Goal: Task Accomplishment & Management: Manage account settings

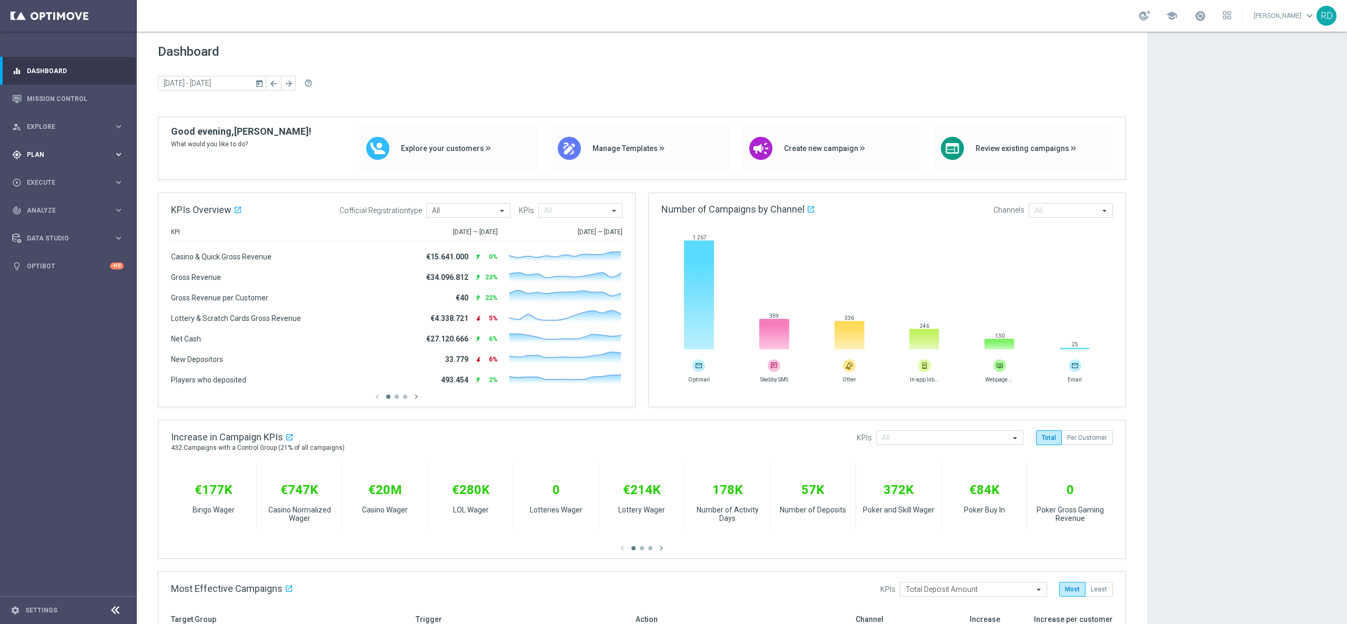
click at [34, 159] on div "gps_fixed Plan" at bounding box center [63, 154] width 102 height 9
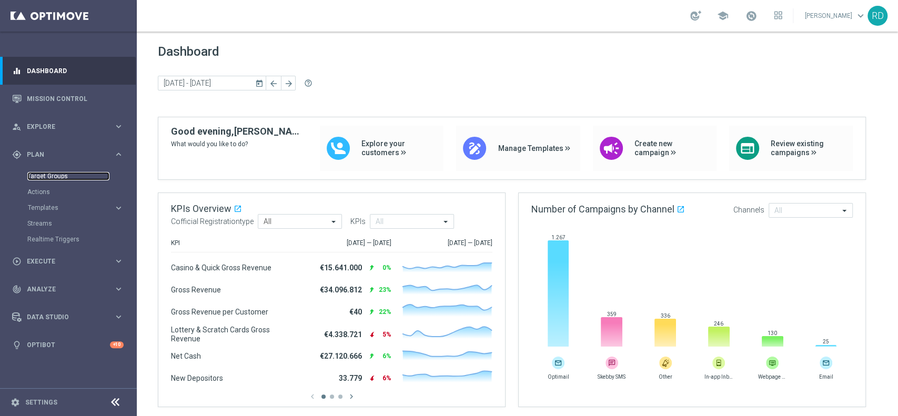
click at [63, 175] on link "Target Groups" at bounding box center [68, 176] width 82 height 8
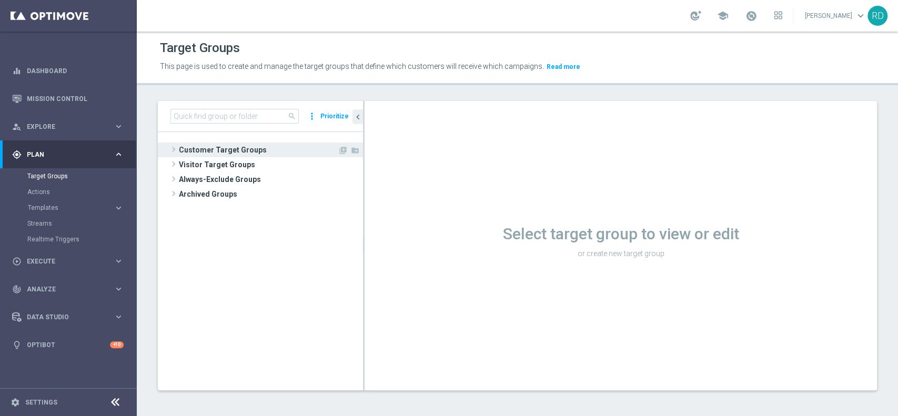
click at [169, 149] on span at bounding box center [173, 149] width 11 height 13
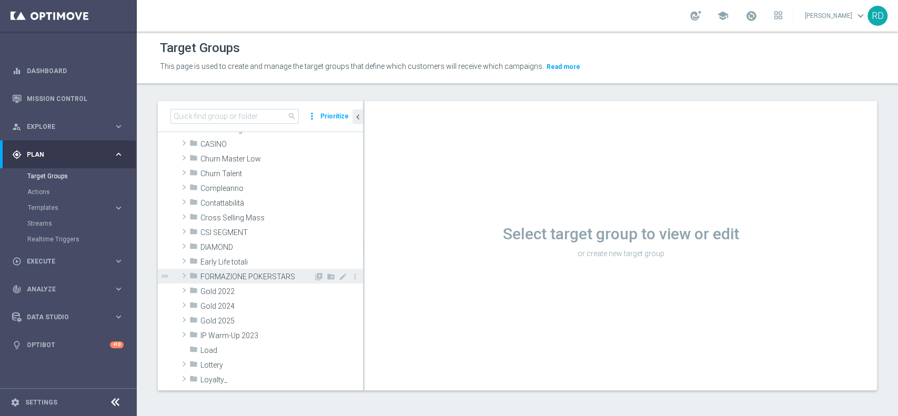
scroll to position [70, 0]
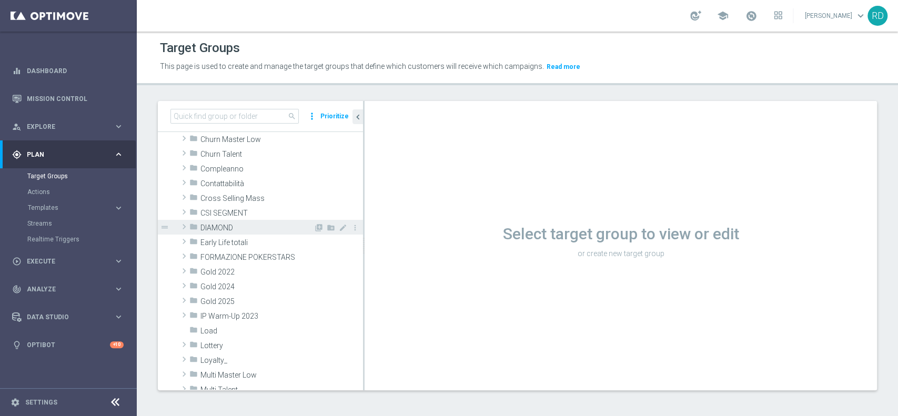
click at [186, 228] on span at bounding box center [184, 226] width 11 height 13
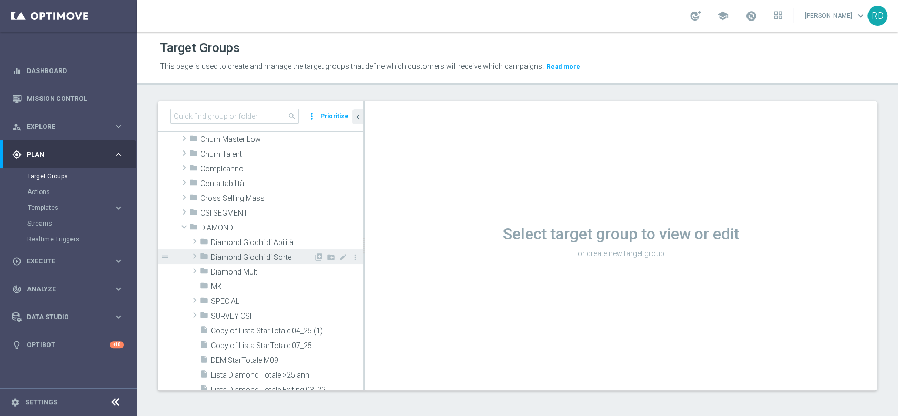
click at [250, 259] on span "Diamond Giochi di Sorte" at bounding box center [262, 257] width 103 height 9
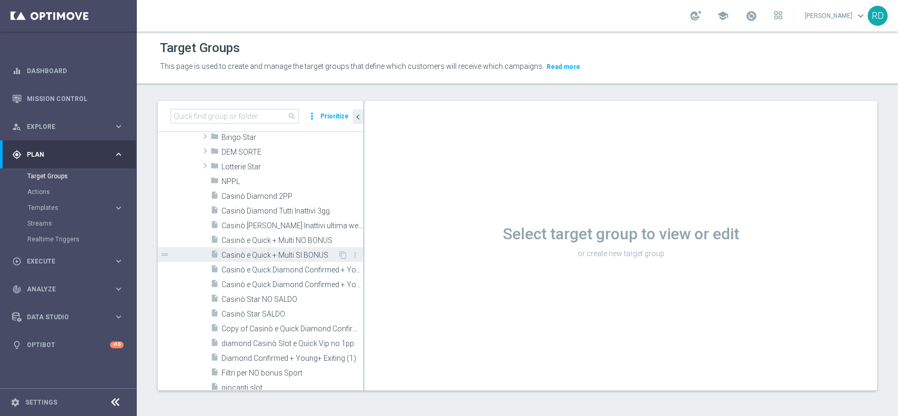
scroll to position [210, 0]
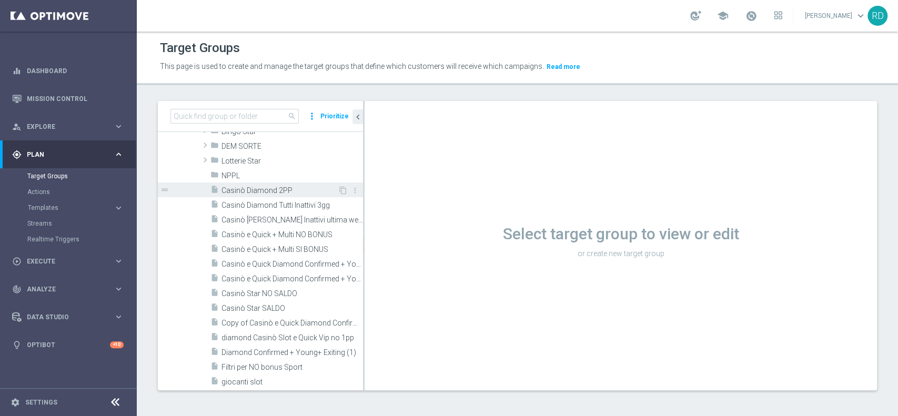
click at [294, 187] on span "Casinò Diamond 2PP" at bounding box center [279, 190] width 116 height 9
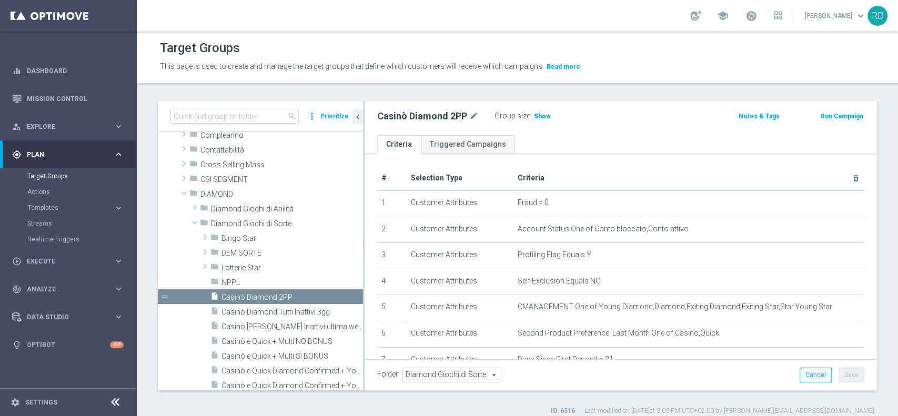
click at [540, 116] on span "Show" at bounding box center [542, 116] width 17 height 7
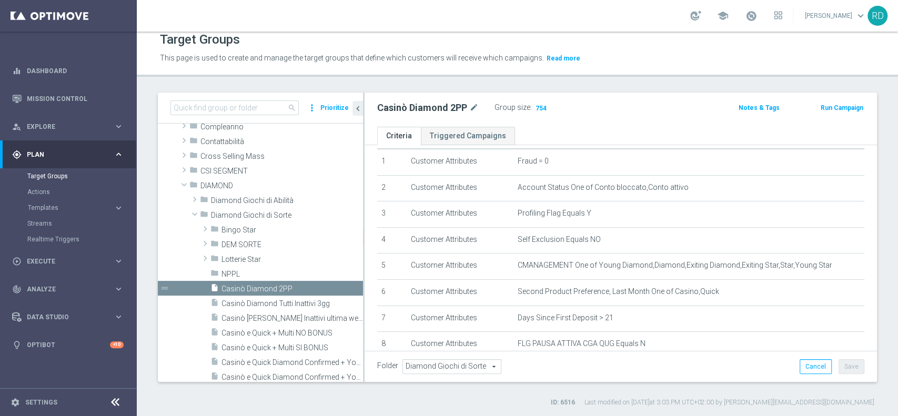
scroll to position [31, 0]
click at [745, 15] on span at bounding box center [751, 16] width 12 height 12
click at [541, 108] on span "754" at bounding box center [540, 109] width 13 height 10
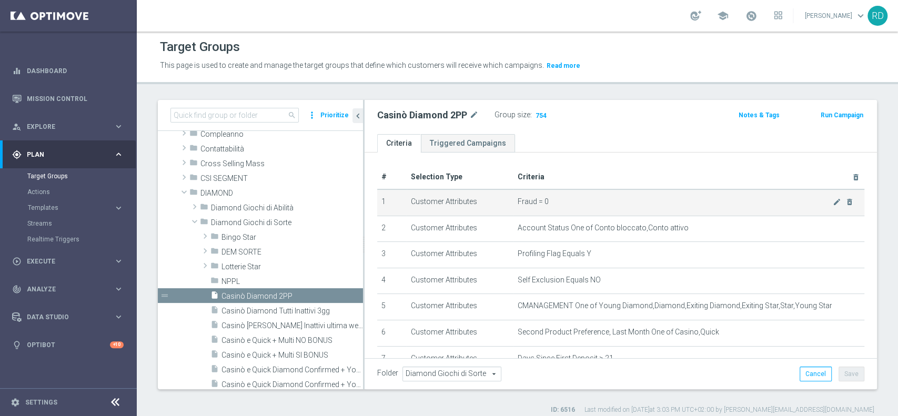
scroll to position [0, 0]
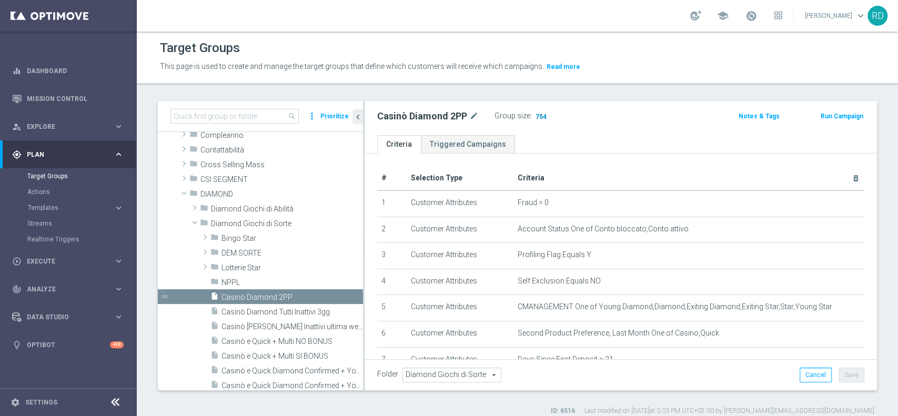
click at [542, 116] on span "754" at bounding box center [540, 118] width 13 height 10
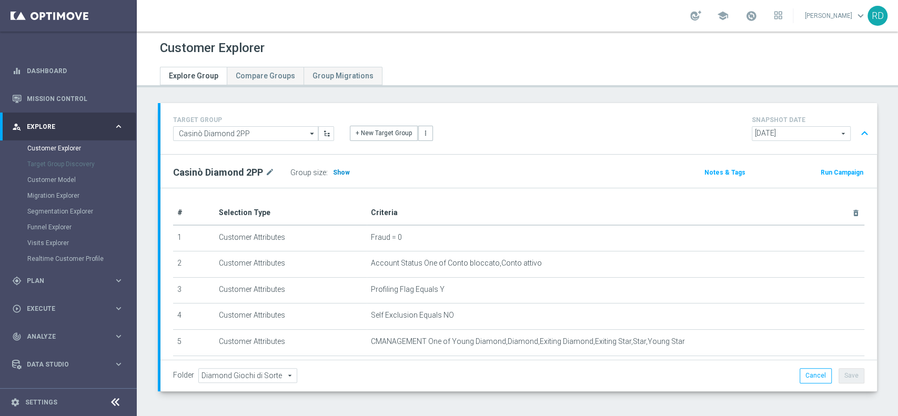
click at [343, 173] on span "Show" at bounding box center [341, 172] width 17 height 7
click at [744, 8] on link at bounding box center [751, 16] width 14 height 17
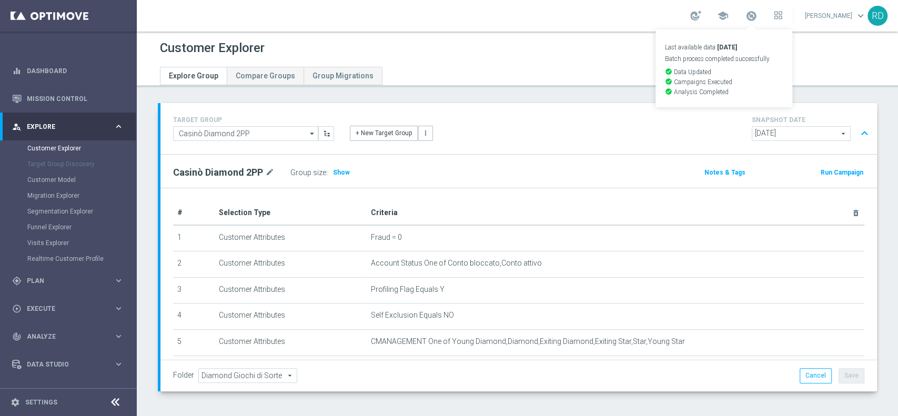
click at [596, 92] on div "Customer Explorer Explore Group Compare Groups Group Migrations TARGET GROUP Ca…" at bounding box center [517, 224] width 761 height 385
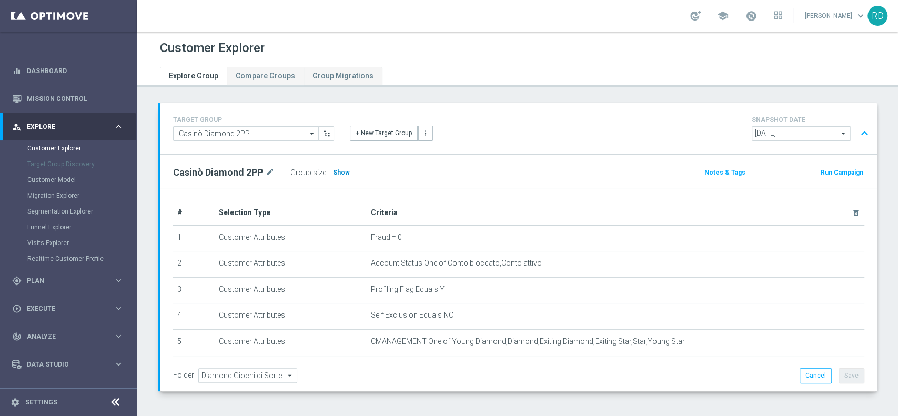
click at [332, 176] on h3 "Show" at bounding box center [341, 173] width 19 height 12
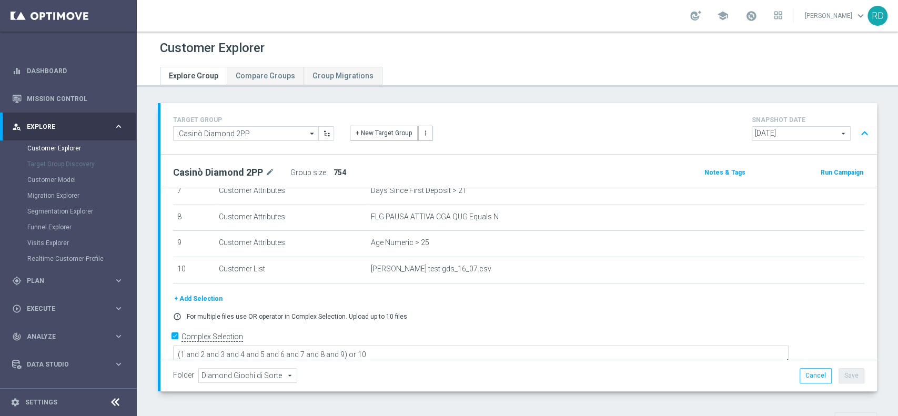
scroll to position [140, 0]
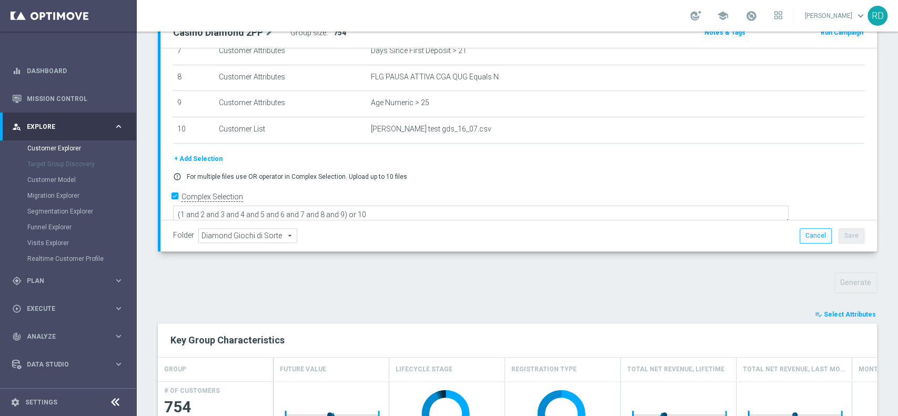
drag, startPoint x: 883, startPoint y: 241, endPoint x: 409, endPoint y: 294, distance: 476.9
click at [409, 294] on div "TARGET GROUP Casinò Diamond 2PP Casinò Diamond 2PP arrow_drop_down Show Selecte…" at bounding box center [517, 403] width 761 height 881
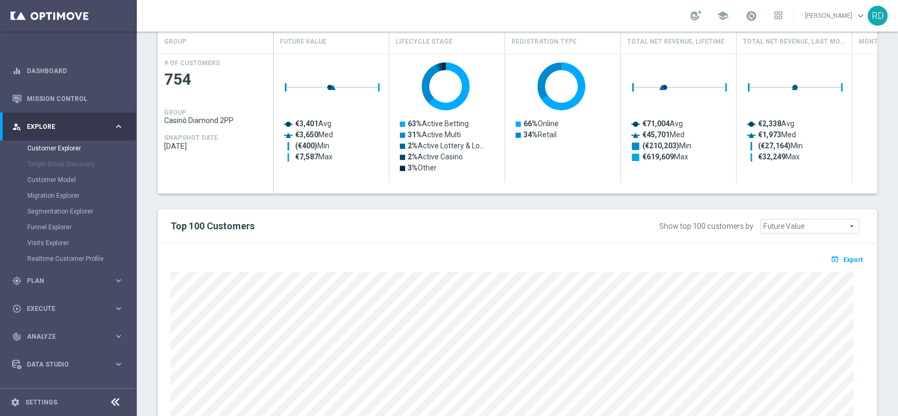
scroll to position [577, 0]
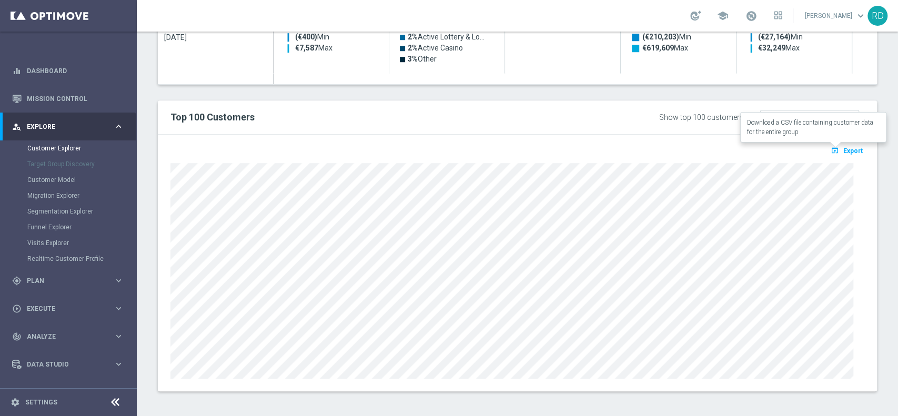
click at [843, 149] on span "Export" at bounding box center [852, 150] width 19 height 7
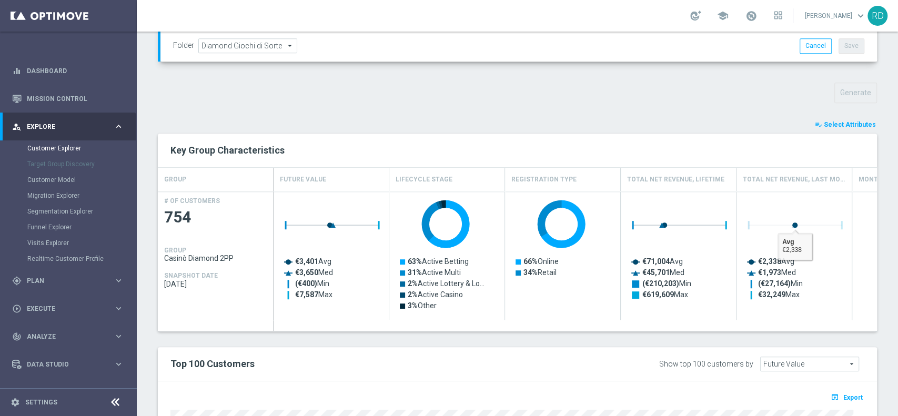
scroll to position [280, 0]
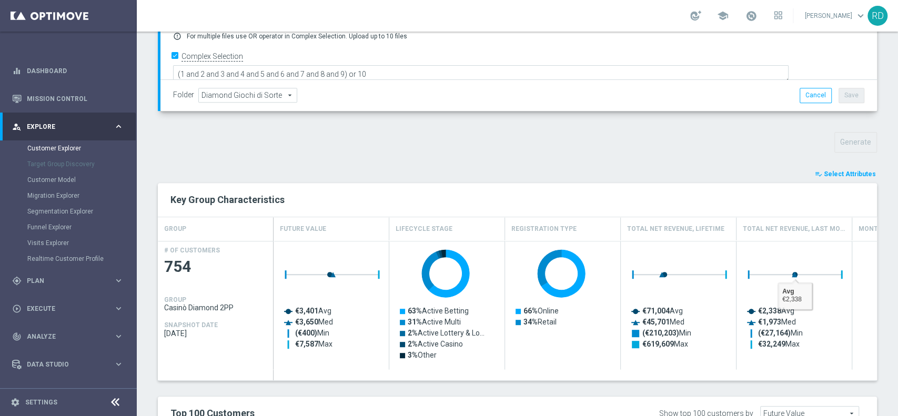
click at [832, 173] on span "Select Attributes" at bounding box center [850, 173] width 52 height 7
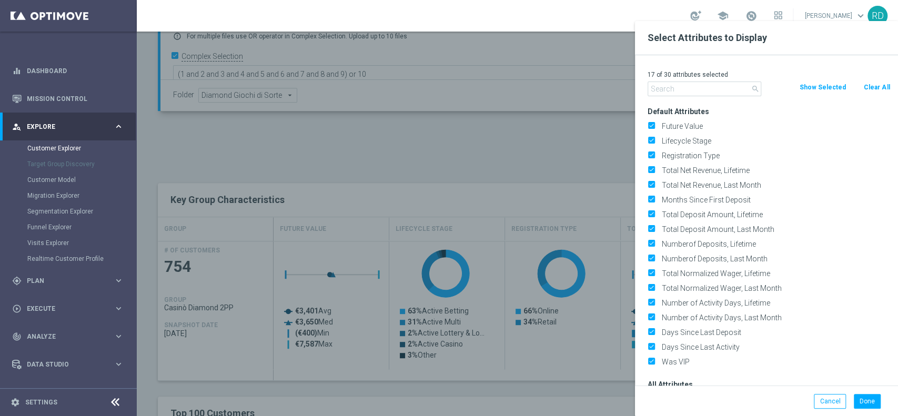
click at [715, 89] on input "text" at bounding box center [705, 89] width 114 height 15
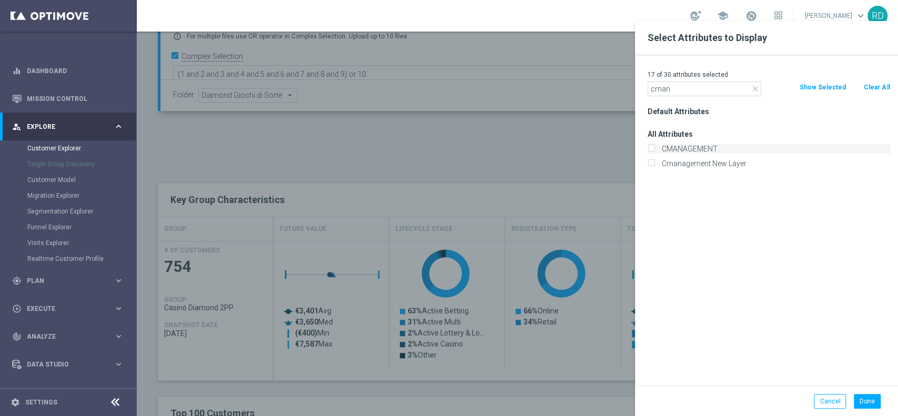
type input "cman"
click at [712, 144] on label "CMANAGEMENT" at bounding box center [774, 148] width 232 height 9
click at [654, 147] on input "CMANAGEMENT" at bounding box center [651, 150] width 7 height 7
checkbox input "true"
click at [872, 402] on button "Done" at bounding box center [867, 401] width 27 height 15
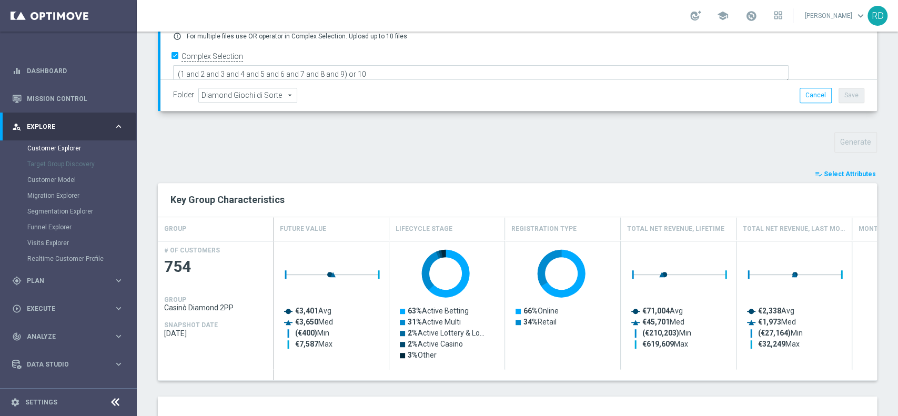
drag, startPoint x: 842, startPoint y: 157, endPoint x: 842, endPoint y: 166, distance: 9.5
click at [842, 158] on div "TARGET GROUP Casinò Diamond 2PP Casinò Diamond 2PP arrow_drop_down Show Selecte…" at bounding box center [517, 263] width 761 height 881
click at [846, 173] on span "Select Attributes" at bounding box center [850, 173] width 52 height 7
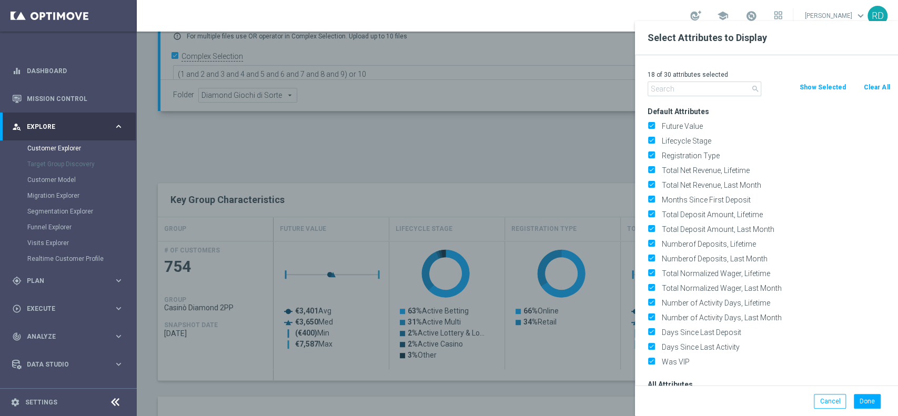
click at [686, 82] on input "text" at bounding box center [705, 89] width 114 height 15
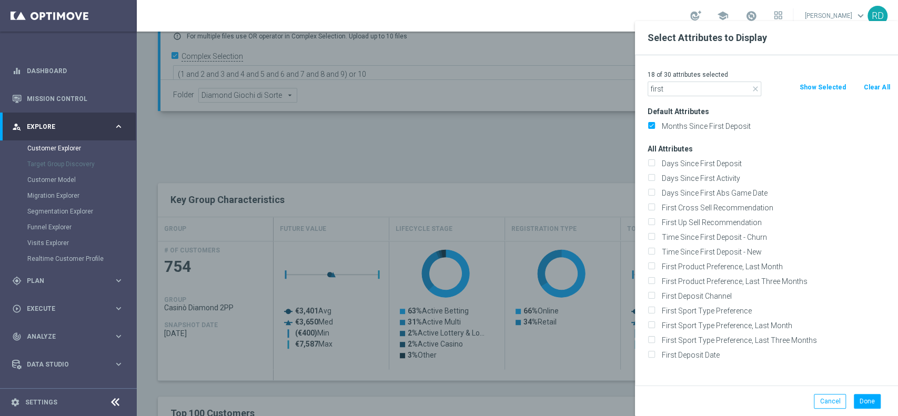
drag, startPoint x: 724, startPoint y: 179, endPoint x: 715, endPoint y: 147, distance: 33.3
click at [714, 162] on div "All Attributes Days Since First Deposit Days Since First Activity" at bounding box center [769, 252] width 258 height 221
drag, startPoint x: 769, startPoint y: 151, endPoint x: 759, endPoint y: 148, distance: 9.8
click at [768, 149] on h3 "All Attributes" at bounding box center [769, 148] width 243 height 9
click at [700, 92] on input "first" at bounding box center [705, 89] width 114 height 15
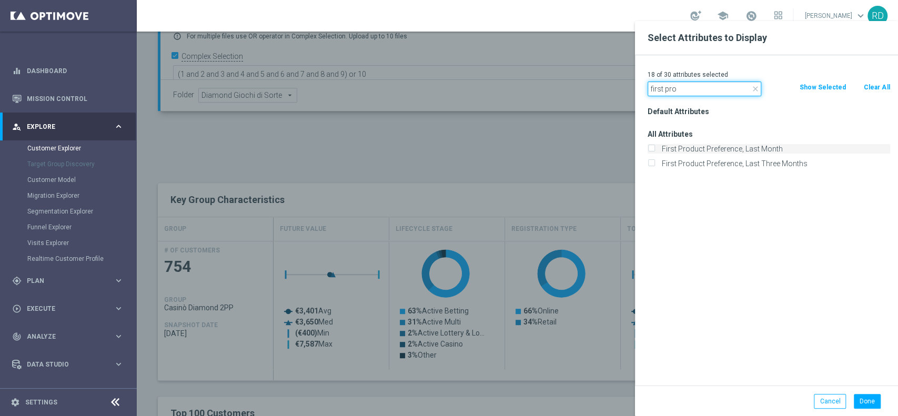
type input "first pro"
click at [711, 149] on label "First Product Preference, Last Month" at bounding box center [774, 148] width 232 height 9
click at [654, 149] on input "First Product Preference, Last Month" at bounding box center [651, 150] width 7 height 7
checkbox input "true"
click at [864, 400] on button "Done" at bounding box center [867, 401] width 27 height 15
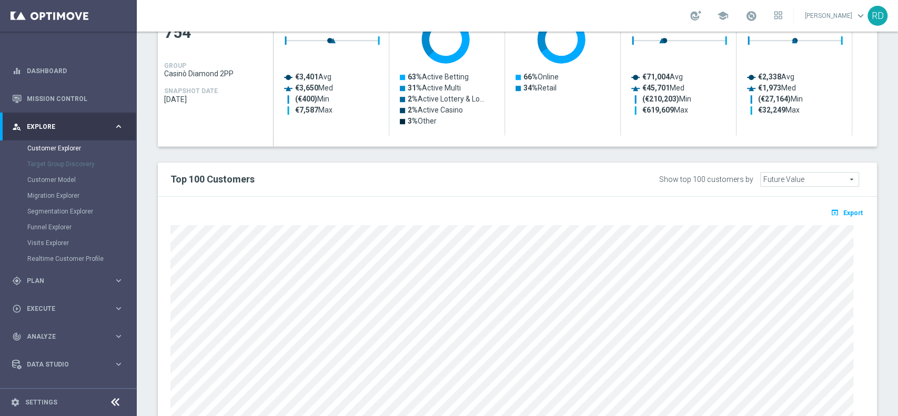
scroll to position [561, 0]
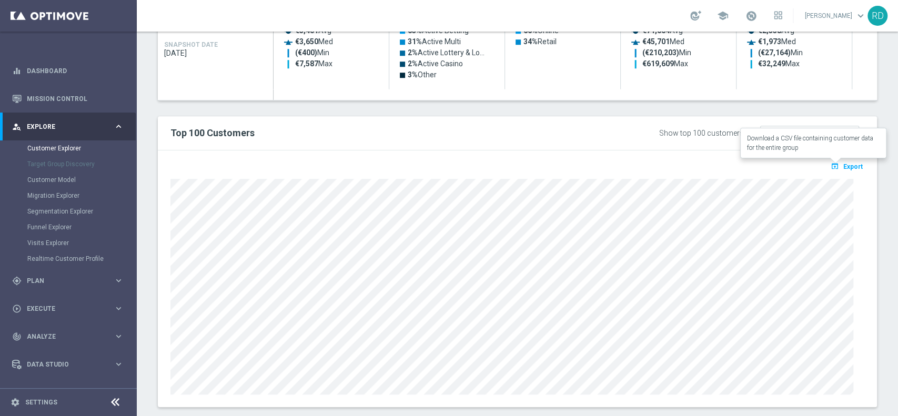
click at [846, 165] on span "Export" at bounding box center [852, 166] width 19 height 7
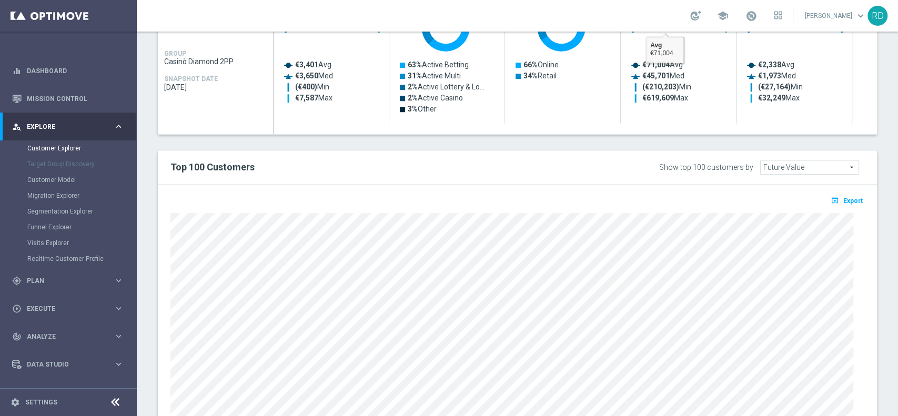
scroll to position [507, 0]
